Goal: Task Accomplishment & Management: Complete application form

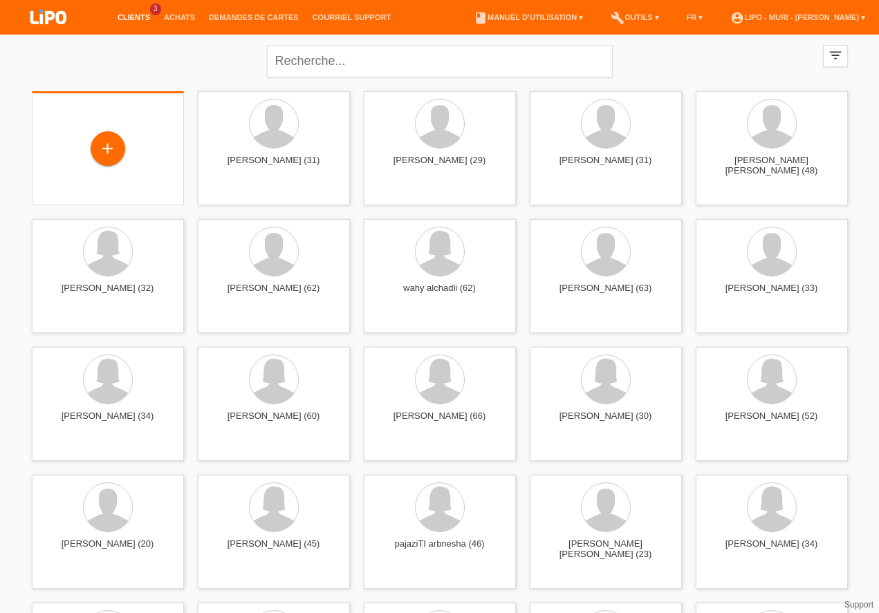
click at [85, 165] on div "+" at bounding box center [108, 149] width 130 height 37
click at [107, 165] on div "+" at bounding box center [108, 148] width 35 height 35
click at [108, 165] on div "+" at bounding box center [108, 148] width 35 height 35
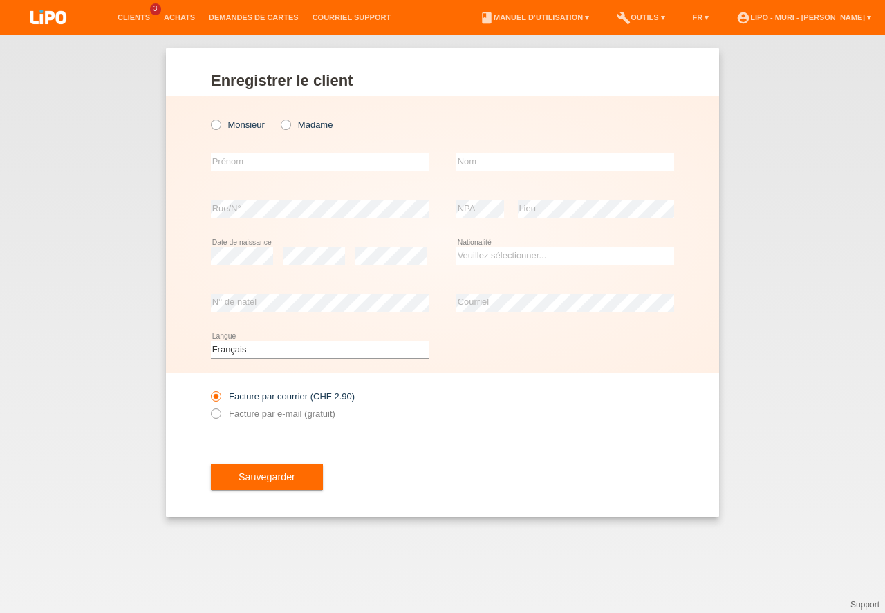
click at [209, 118] on icon at bounding box center [209, 118] width 0 height 0
click at [218, 124] on input "Monsieur" at bounding box center [215, 124] width 9 height 9
radio input "true"
click at [227, 162] on input "text" at bounding box center [320, 161] width 218 height 17
type input "s"
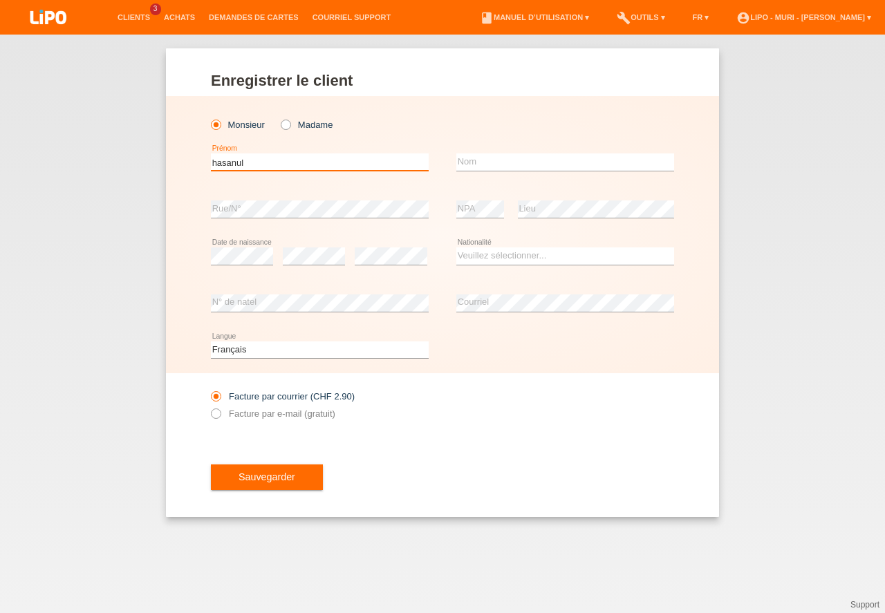
type input "hasanul"
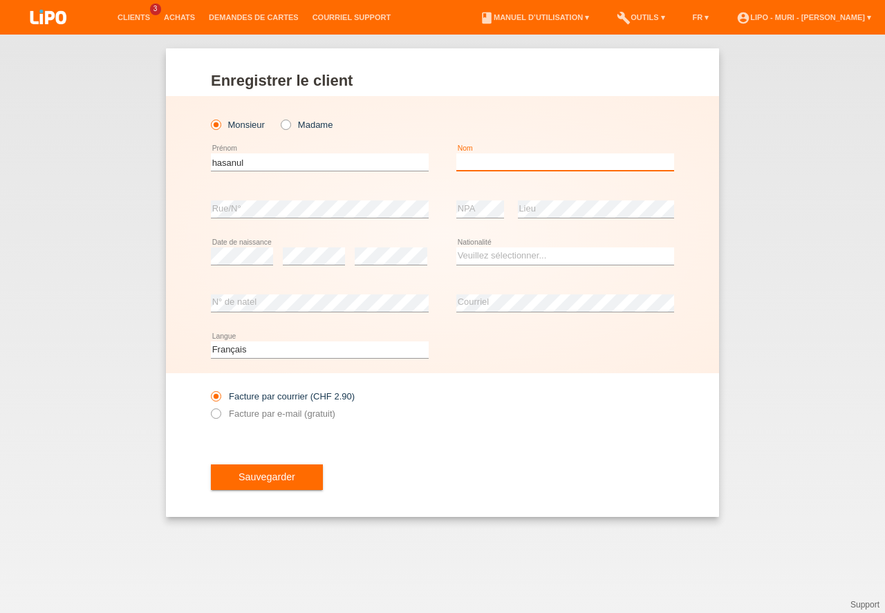
click at [533, 163] on input "text" at bounding box center [565, 161] width 218 height 17
type input "samoon"
click at [282, 292] on div "error N° de natel" at bounding box center [320, 303] width 218 height 47
drag, startPoint x: 490, startPoint y: 252, endPoint x: 485, endPoint y: 265, distance: 13.4
click at [490, 253] on select "Veuillez sélectionner... Suisse Allemagne Autriche Liechtenstein ------------ A…" at bounding box center [565, 256] width 218 height 17
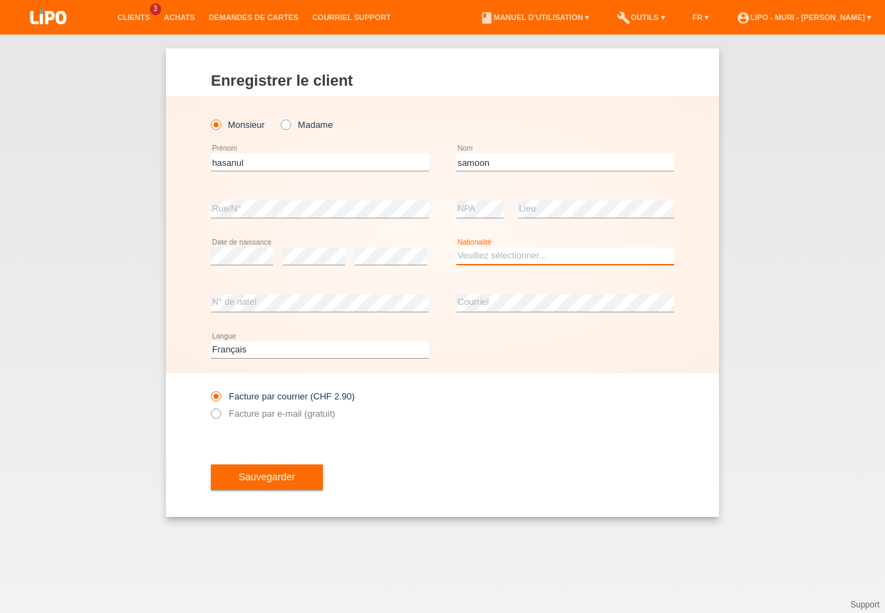
select select "FR"
click at [0, 0] on option "France" at bounding box center [0, 0] width 0 height 0
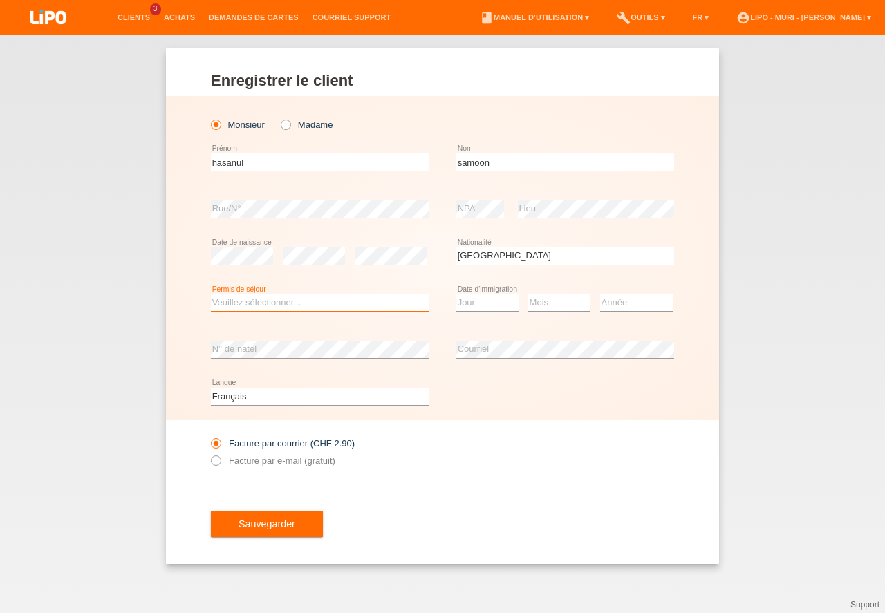
click at [328, 308] on select "Veuillez sélectionner... C B B - Statut de réfugié Autre" at bounding box center [320, 303] width 218 height 17
select select "B"
click at [0, 0] on option "B" at bounding box center [0, 0] width 0 height 0
click at [468, 306] on select "Jour 01 02 03 04 05 06 07 08 09 10 11" at bounding box center [487, 303] width 62 height 17
select select "07"
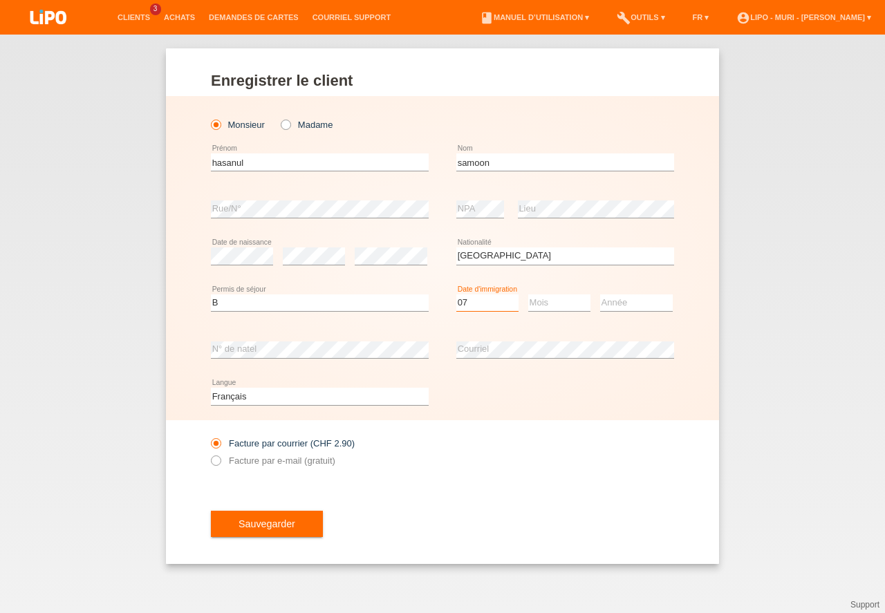
click at [0, 0] on option "07" at bounding box center [0, 0] width 0 height 0
click at [552, 301] on select "Mois 01 02 03 04 05 06 07 08 09 10 11" at bounding box center [559, 303] width 62 height 17
drag, startPoint x: 548, startPoint y: 449, endPoint x: 563, endPoint y: 411, distance: 41.6
select select "11"
click at [0, 0] on option "11" at bounding box center [0, 0] width 0 height 0
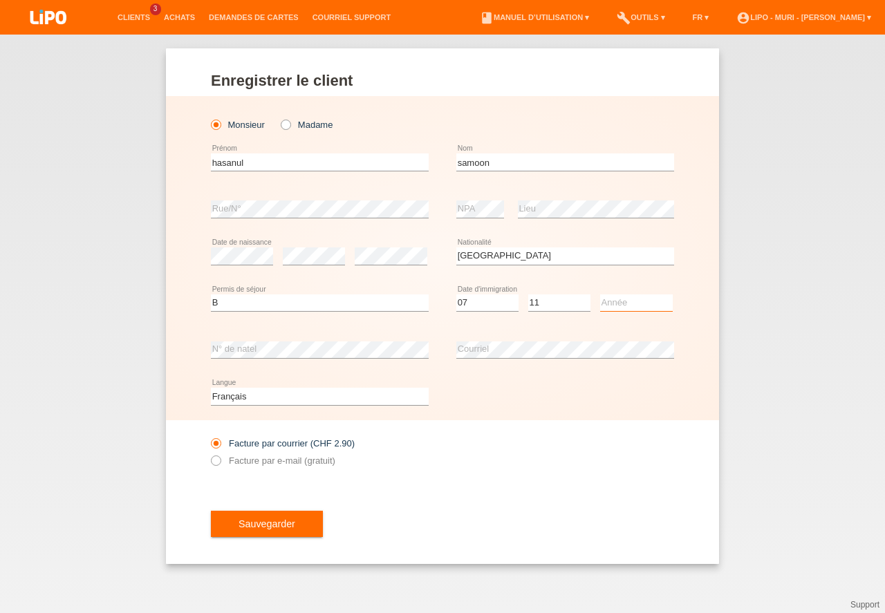
click at [615, 304] on select "Année 2025 2024 2023 2022 2021 2020 2019 2018 2017 2016 2015 2014 2013 2012 201…" at bounding box center [636, 303] width 73 height 17
select select "2023"
click at [0, 0] on option "2023" at bounding box center [0, 0] width 0 height 0
click at [286, 528] on button "Sauvegarder" at bounding box center [267, 524] width 112 height 26
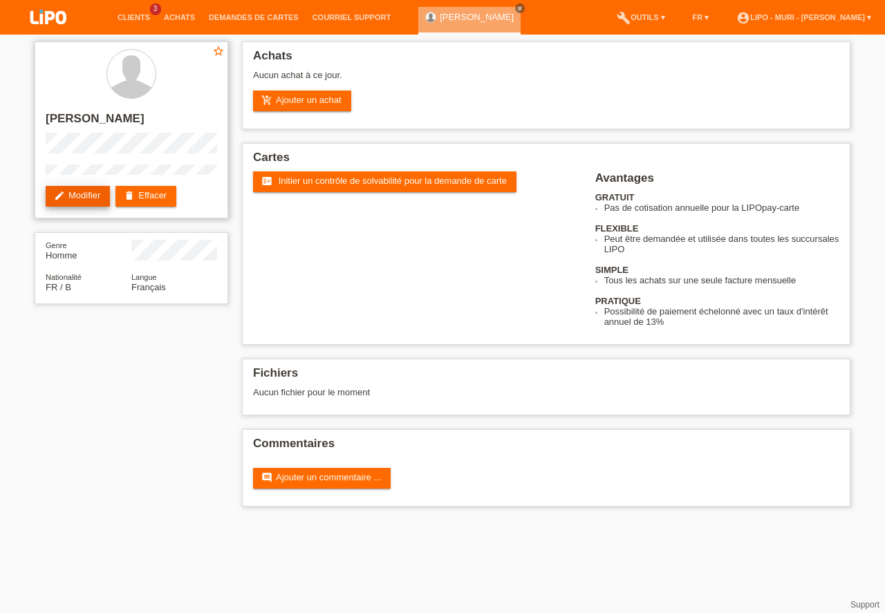
click at [82, 196] on link "edit Modifier" at bounding box center [78, 196] width 64 height 21
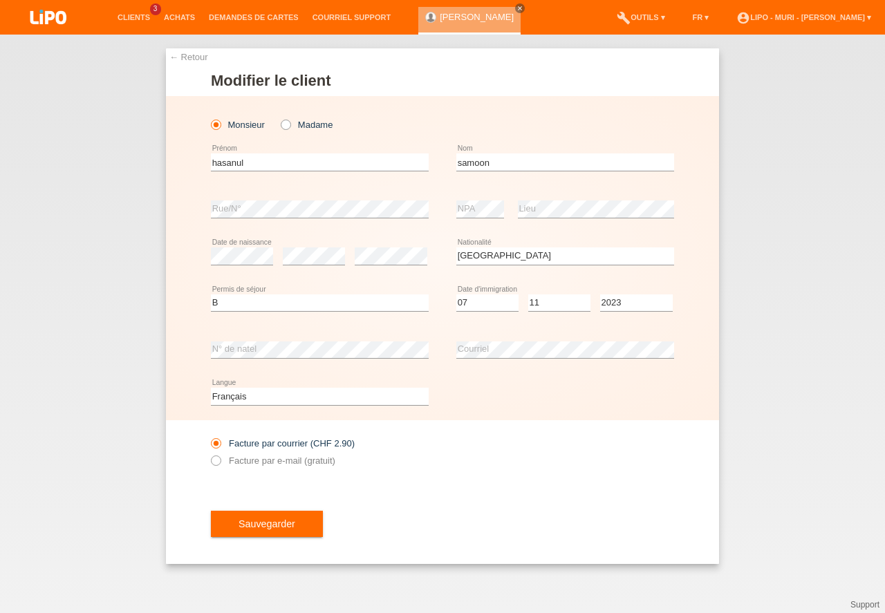
select select "FR"
select select "B"
select select "07"
select select "11"
select select "2023"
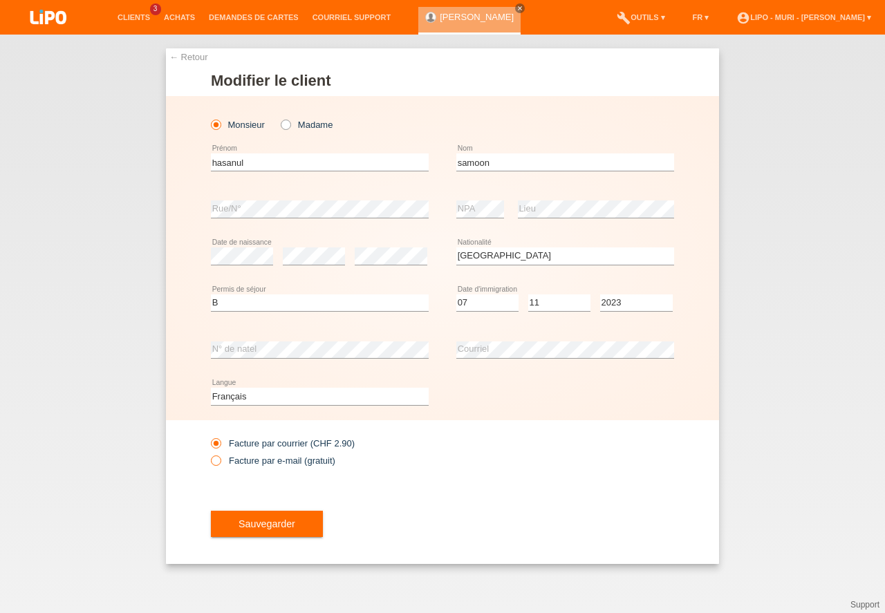
click at [209, 454] on icon at bounding box center [209, 454] width 0 height 0
click at [215, 459] on input "Facture par e-mail (gratuit)" at bounding box center [215, 464] width 9 height 17
radio input "true"
click at [272, 525] on button "Sauvegarder" at bounding box center [267, 524] width 112 height 26
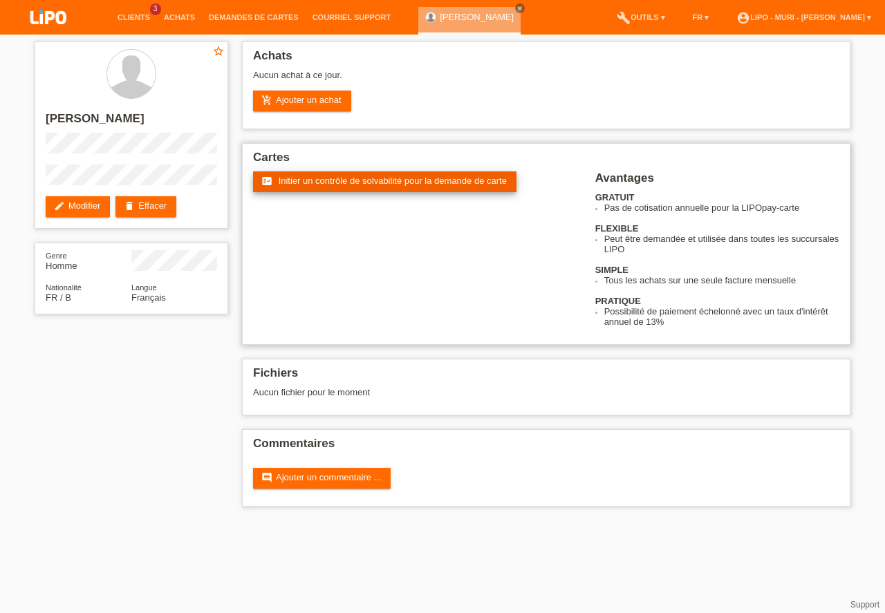
click at [339, 178] on span "Initier un contrôle de solvabilité pour la demande de carte" at bounding box center [393, 181] width 228 height 10
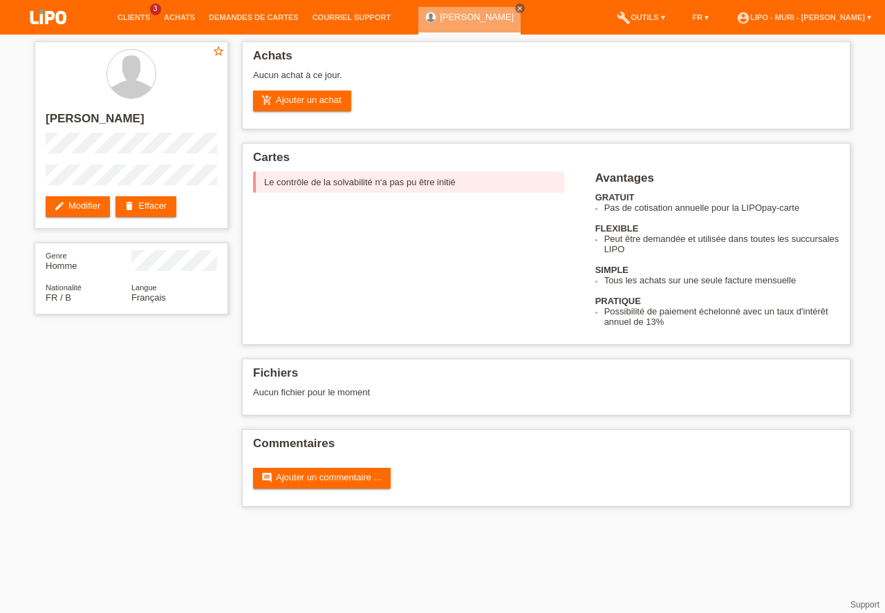
drag, startPoint x: 284, startPoint y: 593, endPoint x: 313, endPoint y: 640, distance: 55.3
click at [313, 521] on html "Clients 3 Achats Demandes de cartes Courriel Support close menu" at bounding box center [442, 260] width 885 height 521
